Goal: Task Accomplishment & Management: Manage account settings

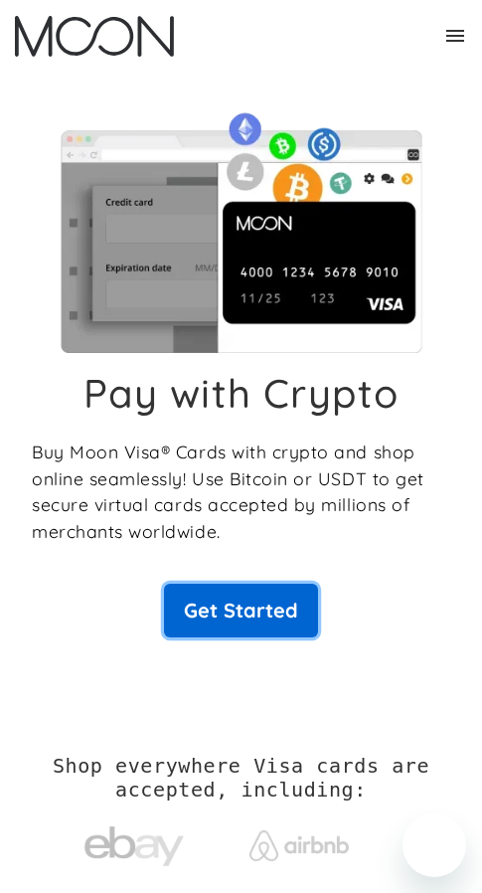
click at [245, 601] on link "Get Started" at bounding box center [241, 610] width 154 height 54
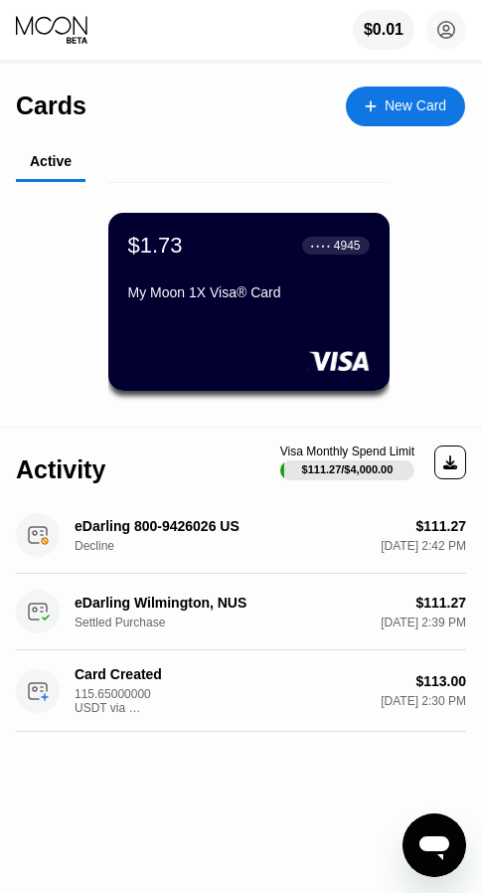
click at [277, 95] on div "Cards New Card" at bounding box center [240, 99] width 449 height 70
